Goal: Task Accomplishment & Management: Complete application form

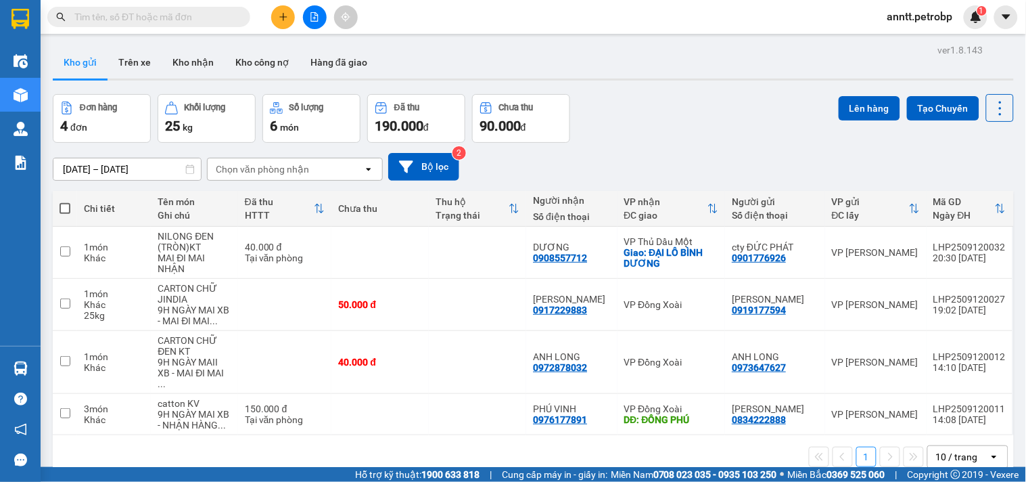
drag, startPoint x: 127, startPoint y: 17, endPoint x: 114, endPoint y: 16, distance: 13.6
click at [127, 17] on input "text" at bounding box center [154, 16] width 160 height 15
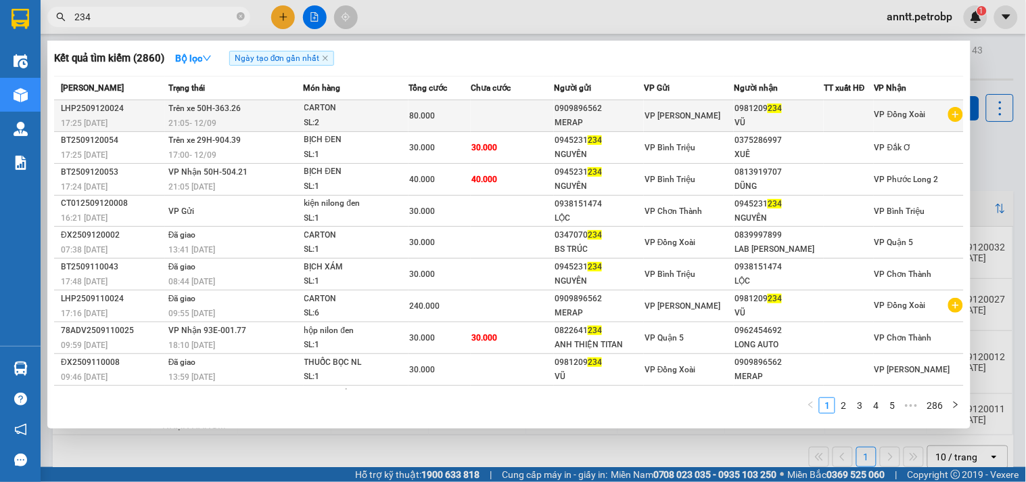
type input "234"
click at [440, 116] on div "80.000" at bounding box center [439, 115] width 61 height 15
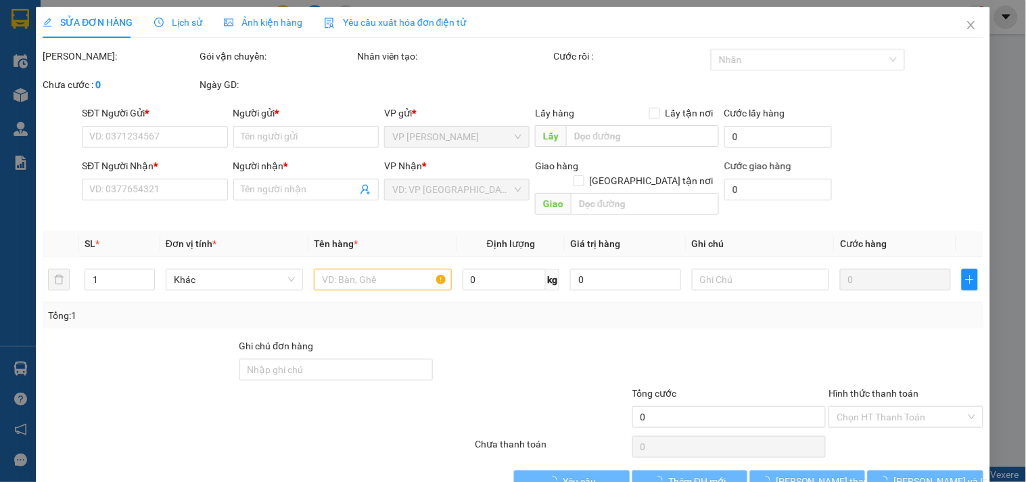
type input "0909896562"
type input "MERAP"
type input "0981209234"
type input "VŨ"
type input "80.000"
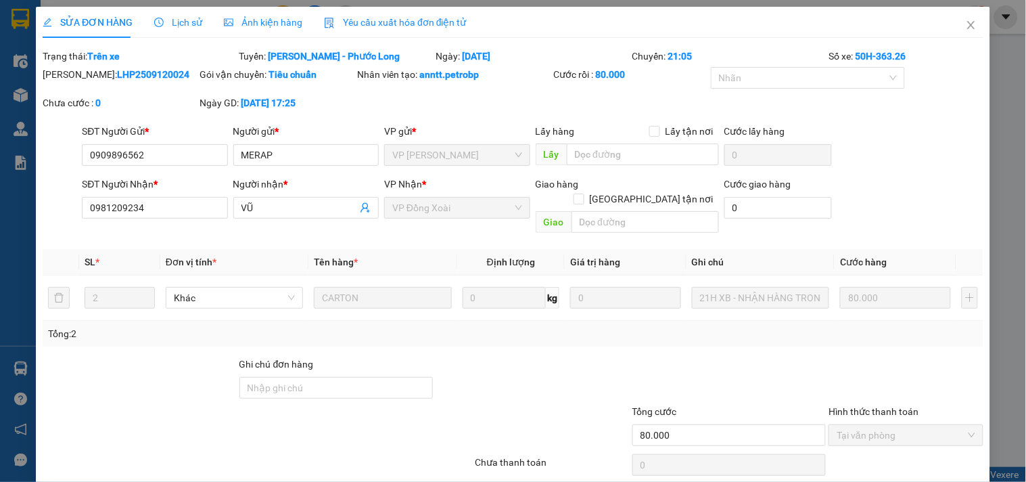
click at [180, 23] on span "Lịch sử" at bounding box center [178, 22] width 48 height 11
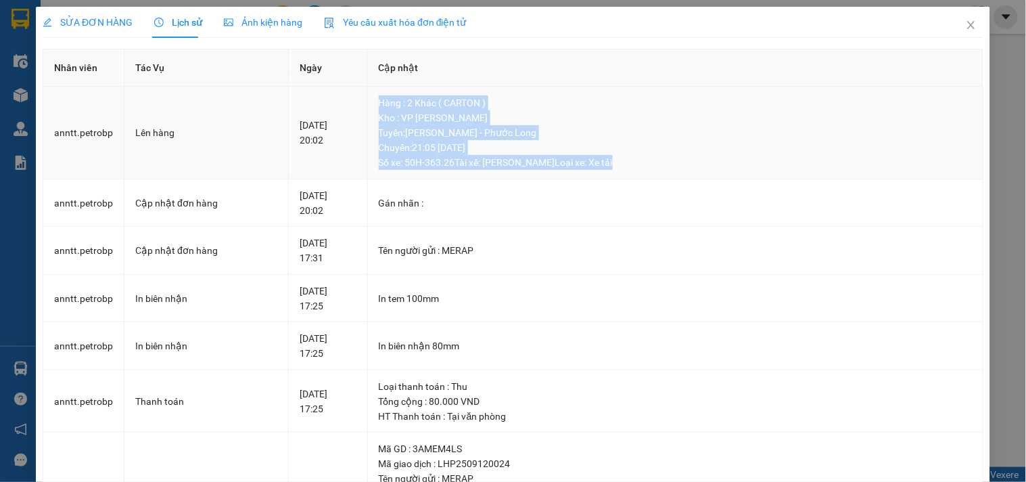
drag, startPoint x: 387, startPoint y: 100, endPoint x: 643, endPoint y: 170, distance: 265.7
click at [643, 170] on td "Hàng : 2 Khác ( CARTON ) Kho : VP Lê Hồng Phong Tuyến : Hồ Chí Minh - Phước Lo…" at bounding box center [676, 133] width 616 height 93
copy div "Hàng : 2 Khác ( CARTON ) Kho : VP Lê Hồng Phong Tuyến : Hồ Chí Minh - Phước Lo…"
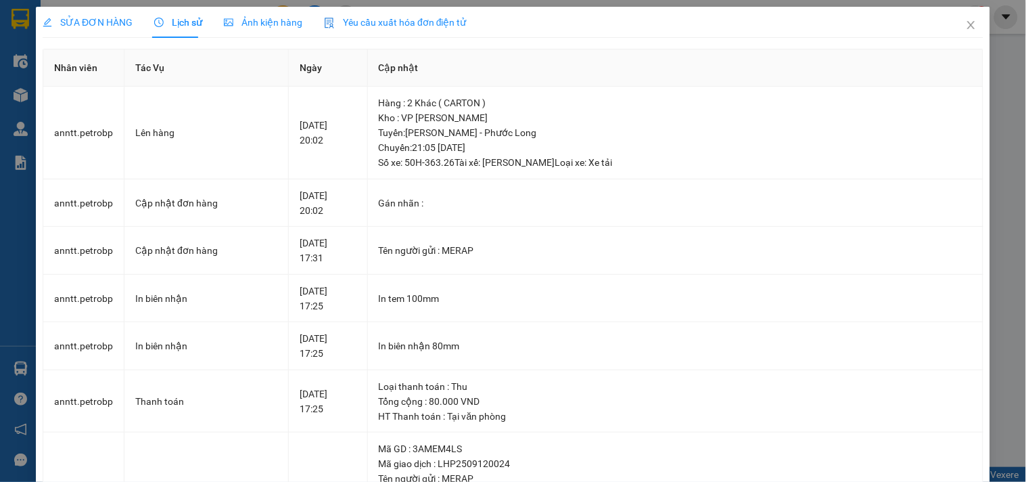
click at [250, 23] on span "Ảnh kiện hàng" at bounding box center [263, 22] width 78 height 11
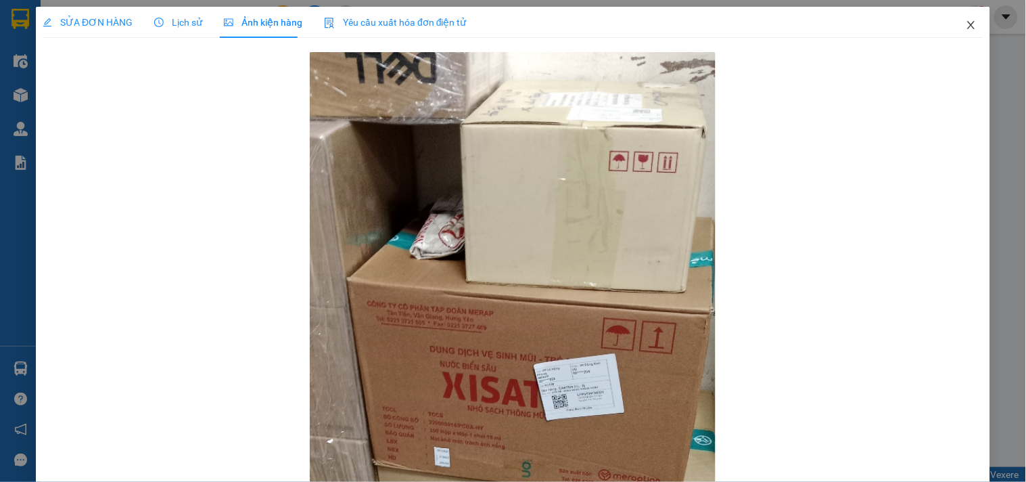
click at [966, 24] on icon "close" at bounding box center [971, 25] width 11 height 11
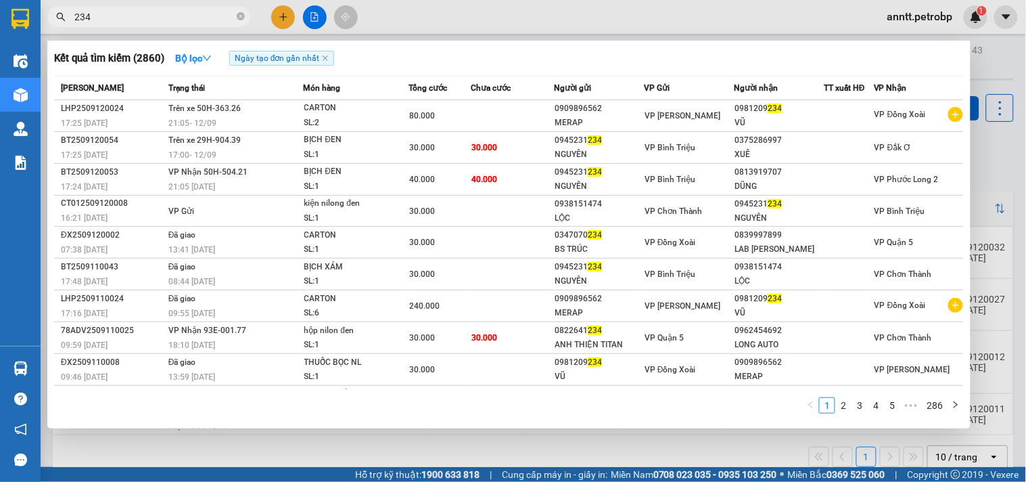
drag, startPoint x: 183, startPoint y: 22, endPoint x: 45, endPoint y: 23, distance: 138.0
click at [47, 22] on div "234" at bounding box center [132, 17] width 264 height 20
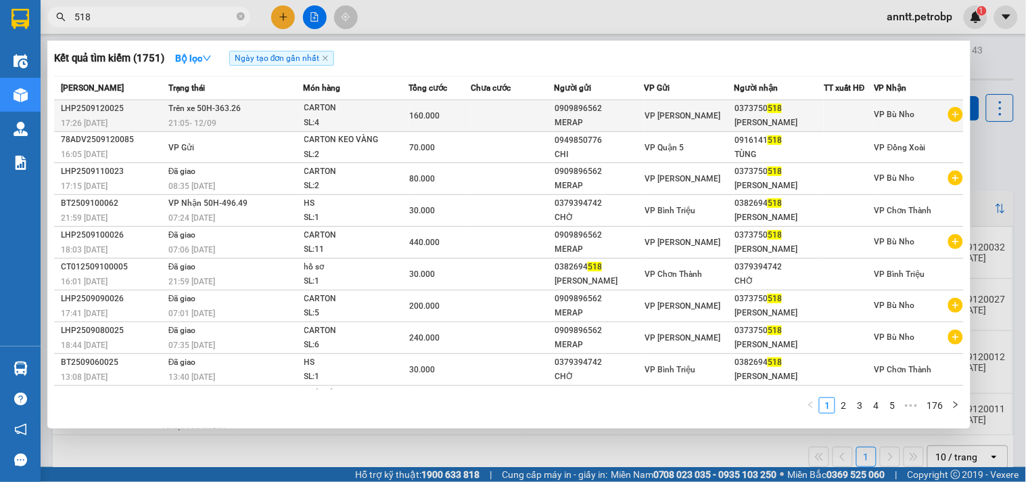
type input "518"
click at [321, 118] on div "SL: 4" at bounding box center [354, 123] width 101 height 15
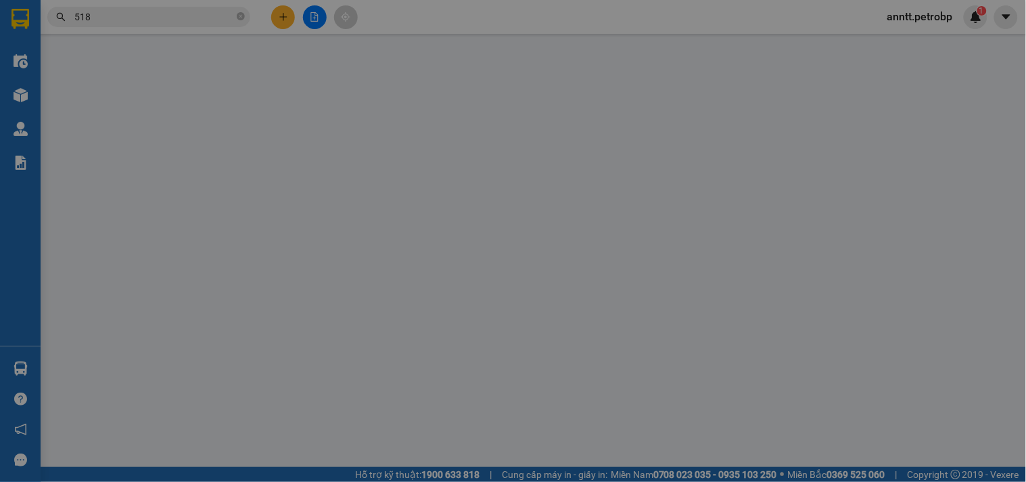
type input "0909896562"
type input "MERAP"
type input "0373750518"
type input "HỒNG SƠN"
type input "160.000"
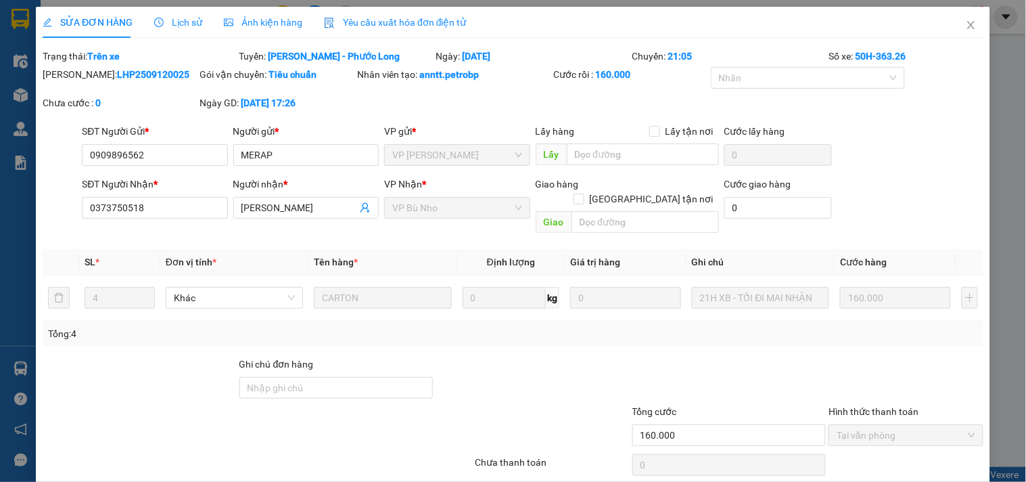
click at [183, 20] on span "Lịch sử" at bounding box center [178, 22] width 48 height 11
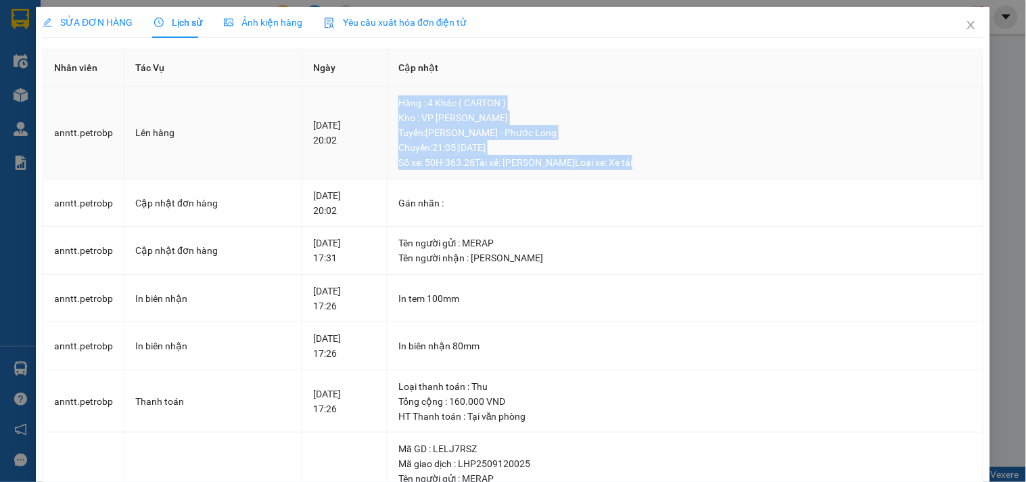
drag, startPoint x: 409, startPoint y: 101, endPoint x: 687, endPoint y: 171, distance: 287.3
click at [687, 171] on td "Hàng : 4 Khác ( CARTON ) Kho : VP Lê Hồng Phong Tuyến : Hồ Chí Minh - Phước Lo…" at bounding box center [686, 133] width 596 height 93
copy div "Hàng : 4 Khác ( CARTON ) Kho : VP Lê Hồng Phong Tuyến : Hồ Chí Minh - Phước Lo…"
click at [966, 24] on icon "close" at bounding box center [971, 25] width 11 height 11
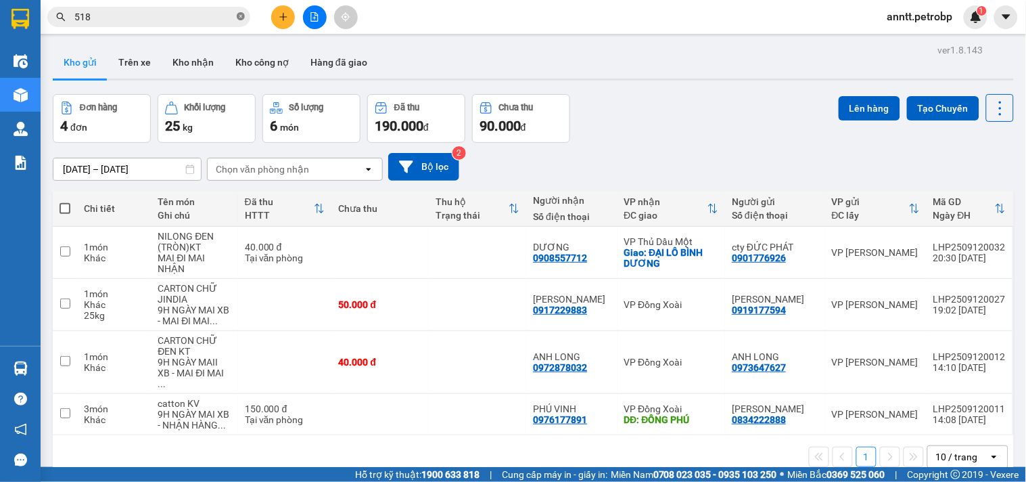
click at [242, 11] on span at bounding box center [241, 17] width 8 height 13
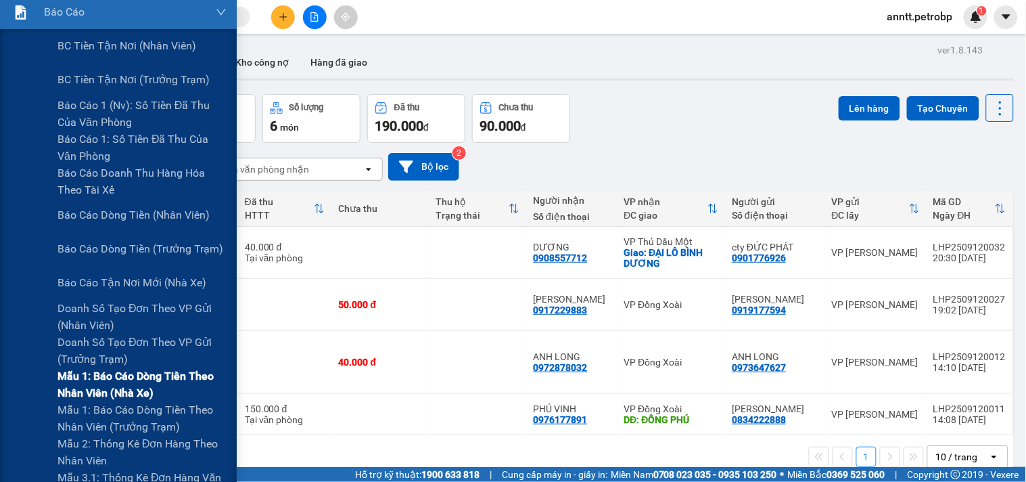
scroll to position [300, 0]
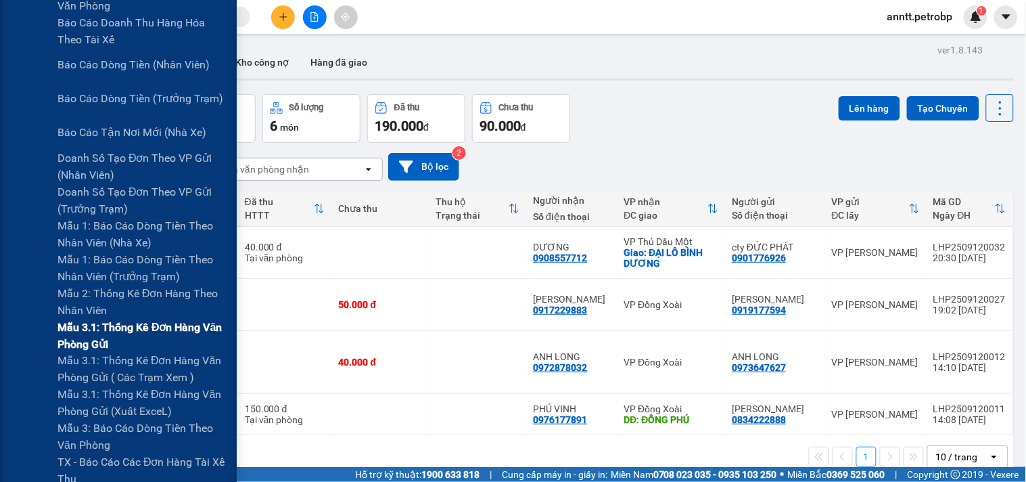
click at [95, 323] on span "Mẫu 3.1: Thống kê đơn hàng văn phòng gửi" at bounding box center [142, 336] width 169 height 34
